Goal: Find specific fact: Find contact information

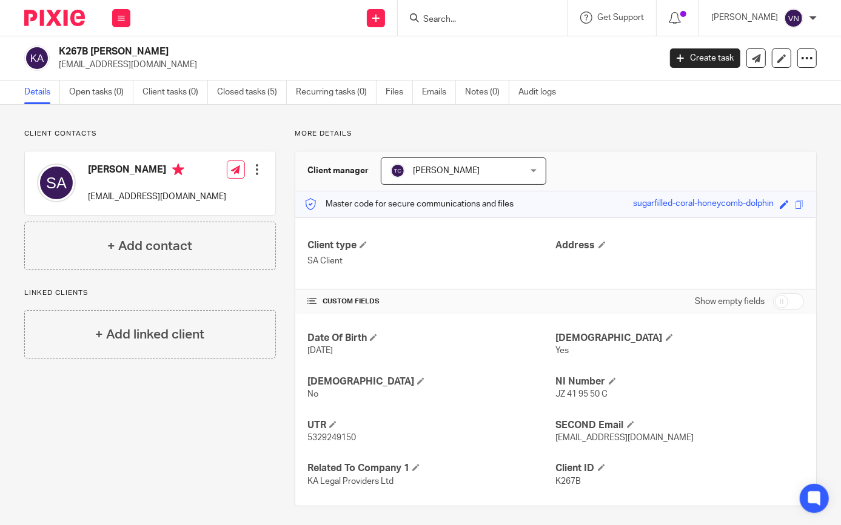
click at [511, 24] on input "Search" at bounding box center [476, 20] width 109 height 11
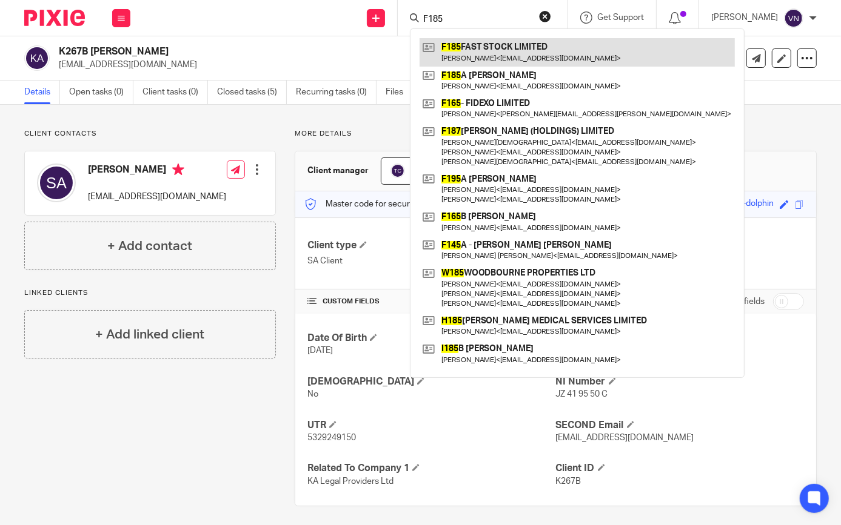
type input "F185"
click at [524, 55] on link at bounding box center [576, 52] width 315 height 28
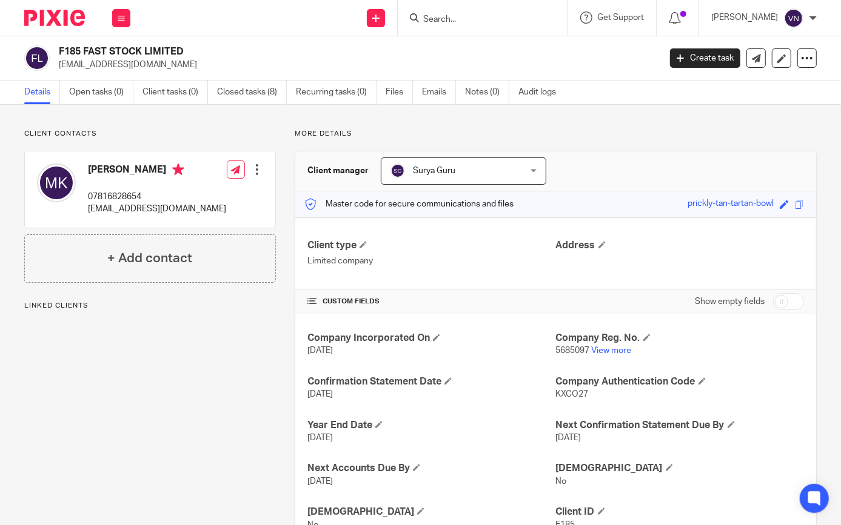
drag, startPoint x: 139, startPoint y: 64, endPoint x: 61, endPoint y: 62, distance: 78.2
click at [61, 62] on p "[EMAIL_ADDRESS][DOMAIN_NAME]" at bounding box center [355, 65] width 593 height 12
copy p "[EMAIL_ADDRESS][DOMAIN_NAME]"
